Goal: Transaction & Acquisition: Purchase product/service

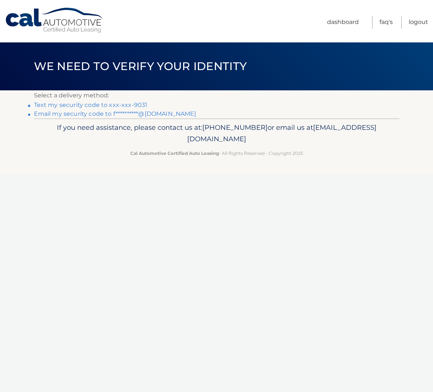
click at [113, 105] on link "Text my security code to xxx-xxx-9031" at bounding box center [91, 104] width 114 height 7
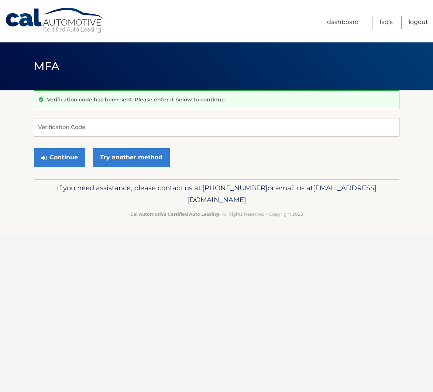
click at [111, 130] on input "Verification Code" at bounding box center [216, 127] width 365 height 18
type input "437009"
drag, startPoint x: 68, startPoint y: 156, endPoint x: 77, endPoint y: 155, distance: 8.5
click at [68, 156] on button "Continue" at bounding box center [59, 157] width 51 height 18
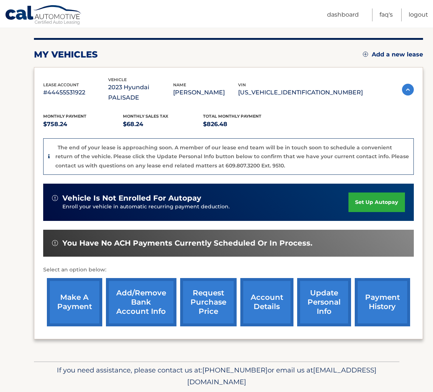
scroll to position [100, 0]
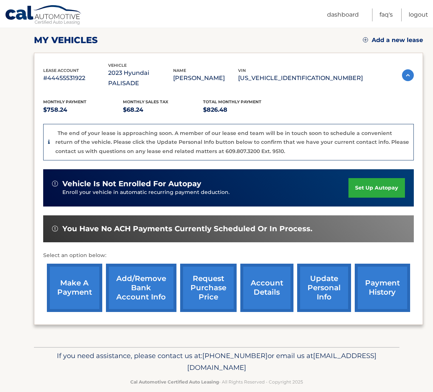
click at [83, 274] on link "make a payment" at bounding box center [74, 288] width 55 height 48
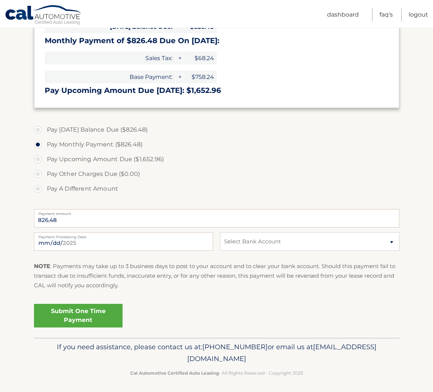
scroll to position [185, 0]
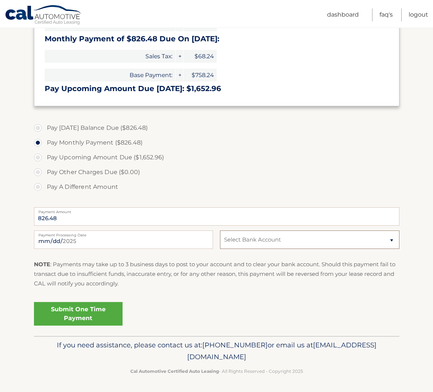
click at [254, 243] on select "Select Bank Account Checking JPMORGAN CHASE BANK, NA *****9826 Savings CAPITAL …" at bounding box center [309, 240] width 179 height 18
select select "YTk3Y2RkNjYtYjFlNC00YjA1LWE0ODAtODZkNTA1MzYzMDE1"
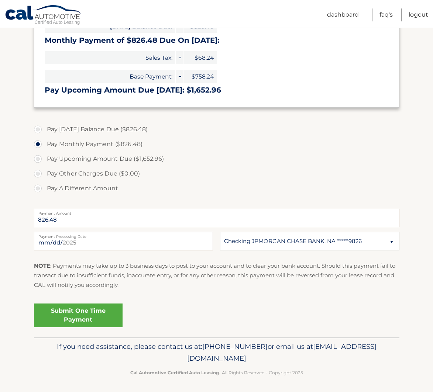
drag, startPoint x: 167, startPoint y: 287, endPoint x: 103, endPoint y: 316, distance: 70.2
click at [103, 316] on link "Submit One Time Payment" at bounding box center [78, 316] width 89 height 24
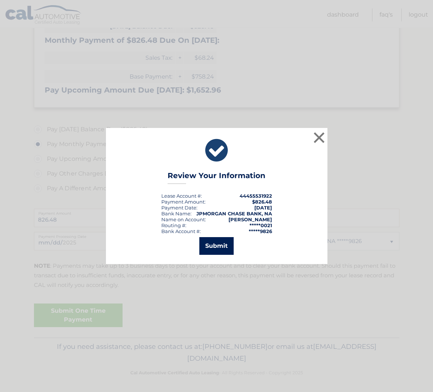
drag, startPoint x: 103, startPoint y: 316, endPoint x: 211, endPoint y: 246, distance: 128.4
click at [211, 246] on button "Submit" at bounding box center [216, 246] width 34 height 18
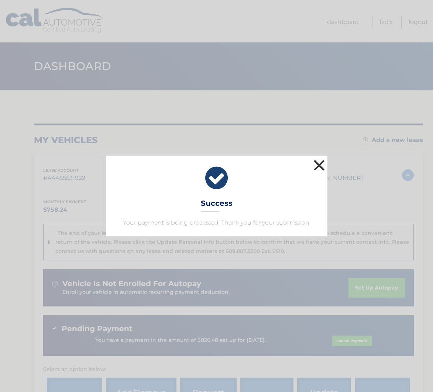
click at [318, 166] on button "×" at bounding box center [319, 165] width 15 height 15
